Goal: Obtain resource: Download file/media

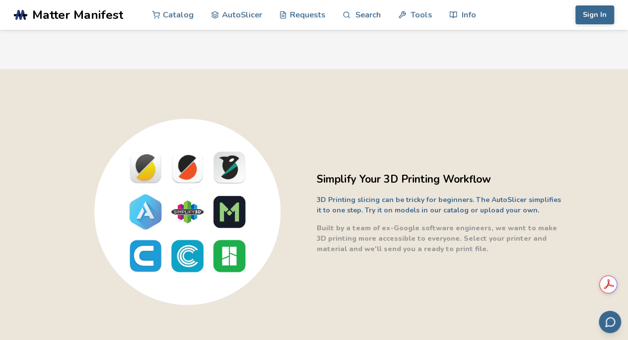
drag, startPoint x: 22, startPoint y: 208, endPoint x: 378, endPoint y: 284, distance: 364.2
click at [378, 284] on div "Simplify Your 3D Printing Workflow 3D Printing slicing can be tricky for beginn…" at bounding box center [314, 212] width 628 height 287
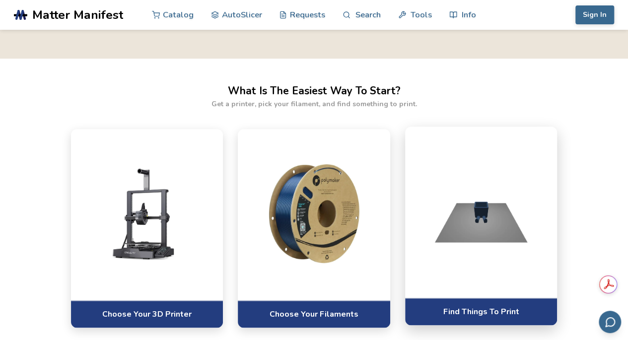
scroll to position [595, 0]
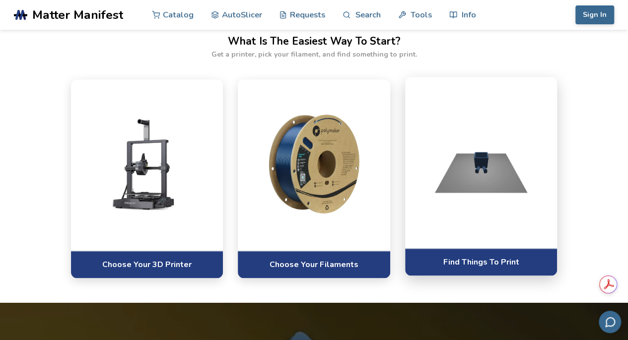
click at [476, 242] on div at bounding box center [481, 162] width 152 height 171
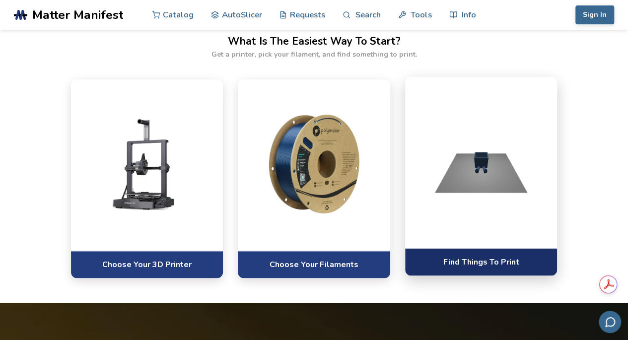
click at [476, 265] on link "Find Things To Print" at bounding box center [481, 261] width 152 height 27
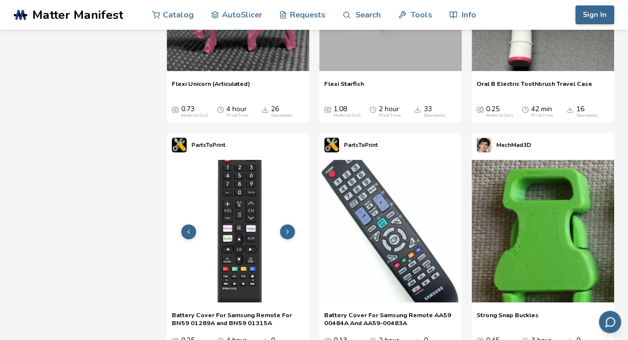
scroll to position [5856, 0]
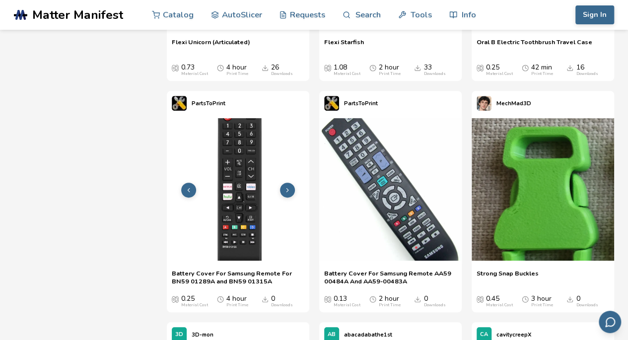
click at [288, 191] on icon at bounding box center [287, 190] width 7 height 7
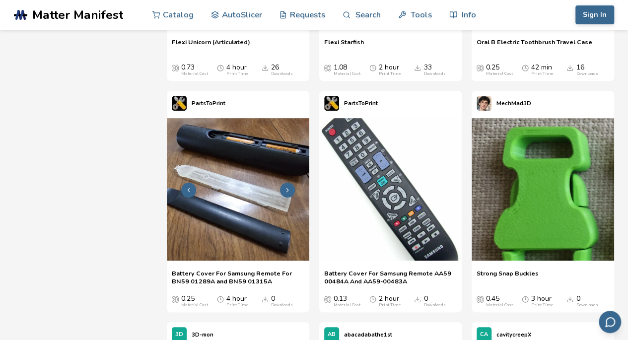
click at [287, 192] on polyline at bounding box center [288, 190] width 2 height 3
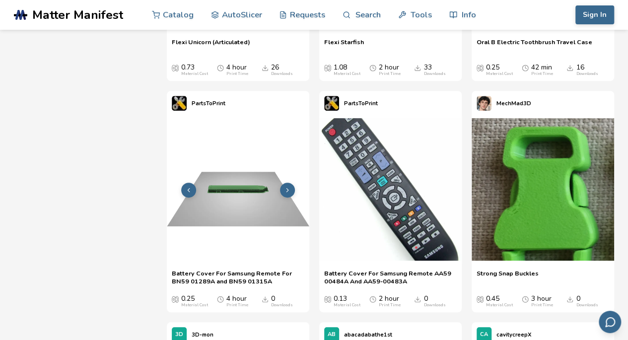
click at [287, 192] on polyline at bounding box center [288, 190] width 2 height 3
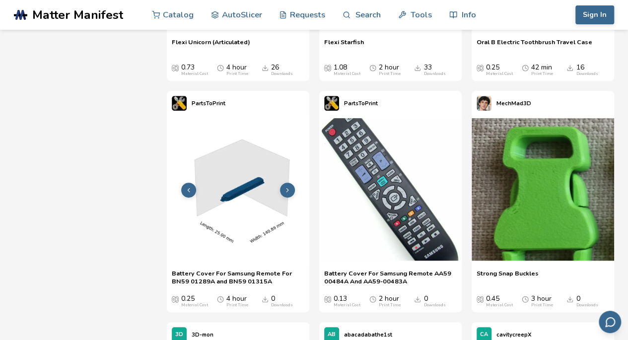
click at [286, 192] on icon at bounding box center [287, 190] width 7 height 7
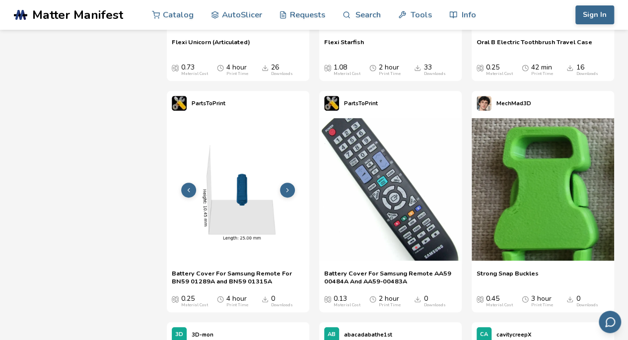
click at [286, 192] on icon at bounding box center [287, 190] width 7 height 7
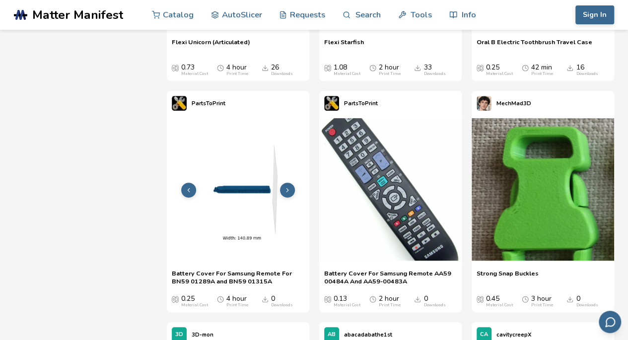
click at [286, 192] on icon at bounding box center [287, 190] width 7 height 7
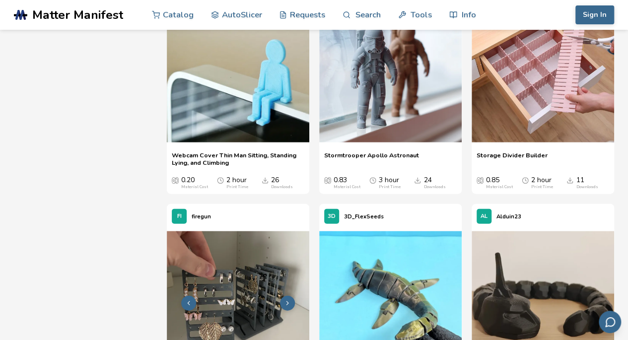
scroll to position [8486, 0]
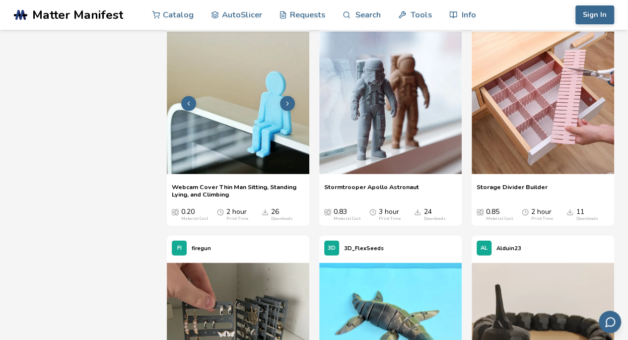
click at [235, 168] on img at bounding box center [238, 103] width 142 height 142
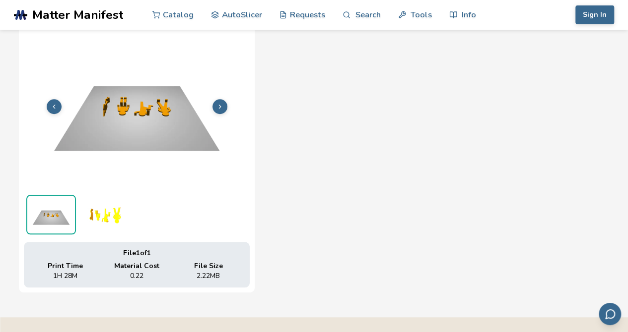
scroll to position [351, 0]
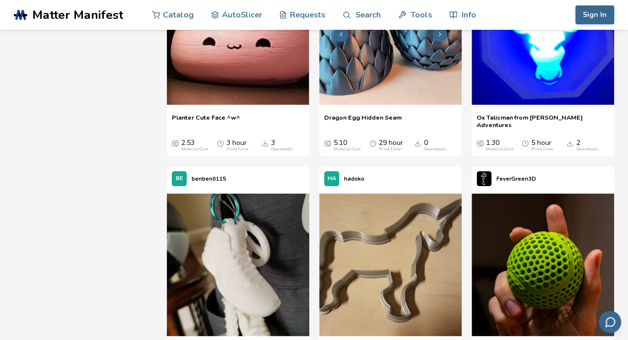
scroll to position [37572, 0]
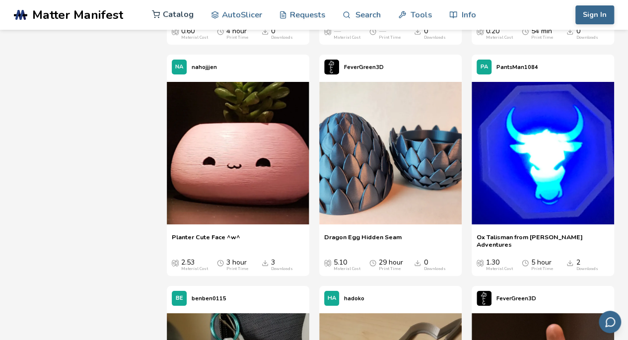
click at [184, 15] on link "Catalog" at bounding box center [173, 15] width 42 height 30
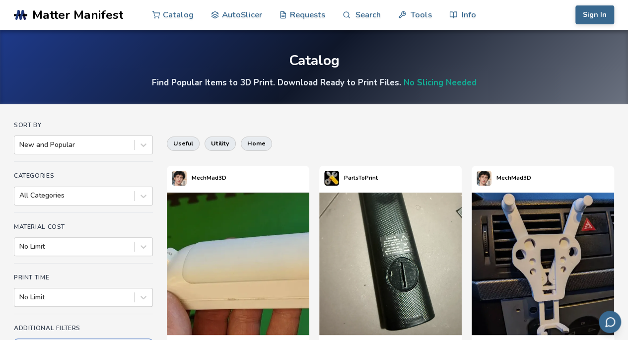
scroll to position [50, 0]
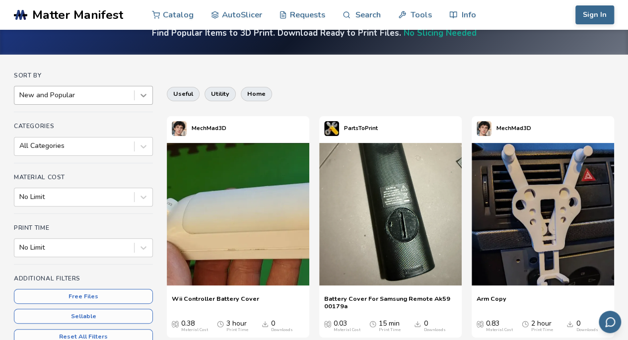
click at [142, 95] on icon at bounding box center [143, 95] width 6 height 3
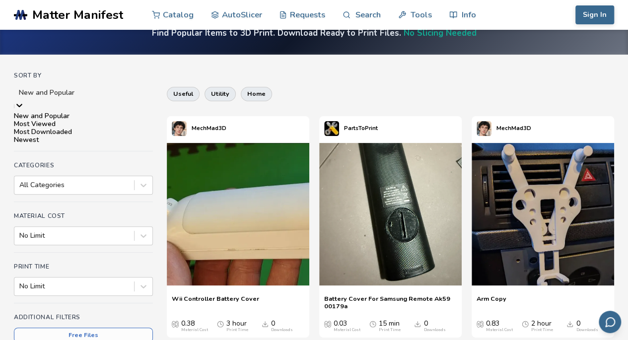
click at [70, 136] on div "Most Downloaded" at bounding box center [83, 132] width 139 height 8
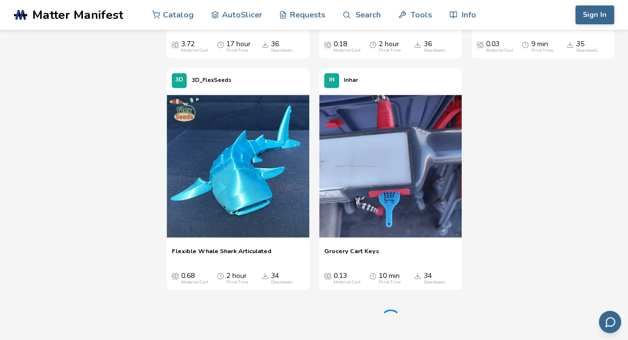
scroll to position [4516, 0]
